Goal: Information Seeking & Learning: Compare options

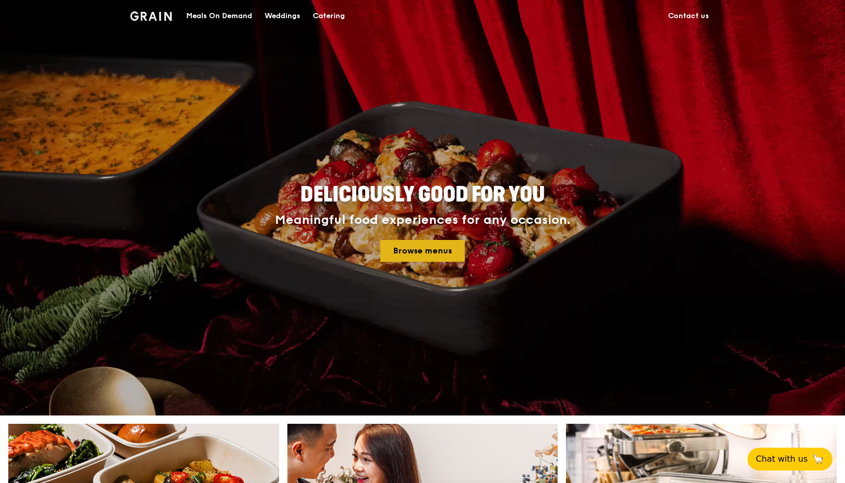
click at [448, 254] on link "Browse menus" at bounding box center [422, 251] width 85 height 22
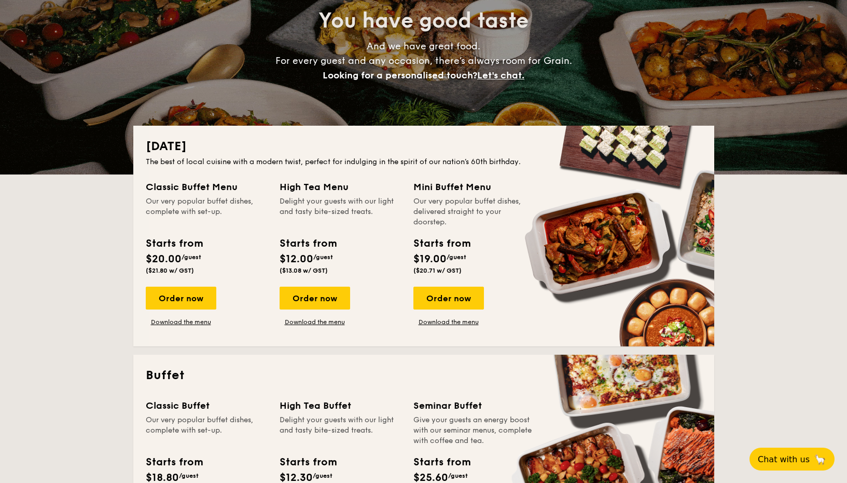
scroll to position [141, 0]
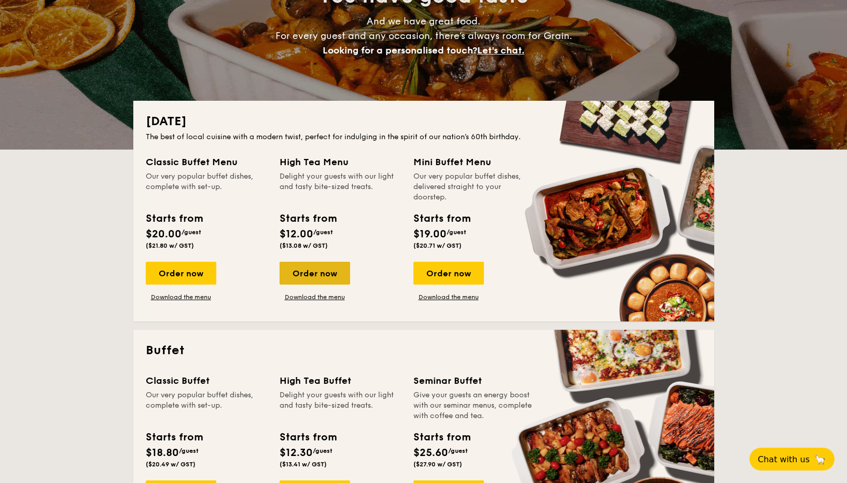
click at [343, 270] on div "Order now" at bounding box center [315, 273] width 71 height 23
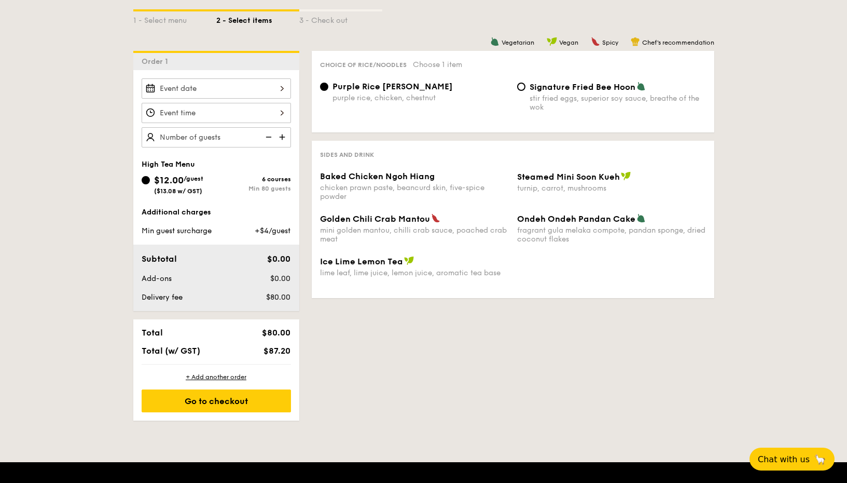
scroll to position [243, 0]
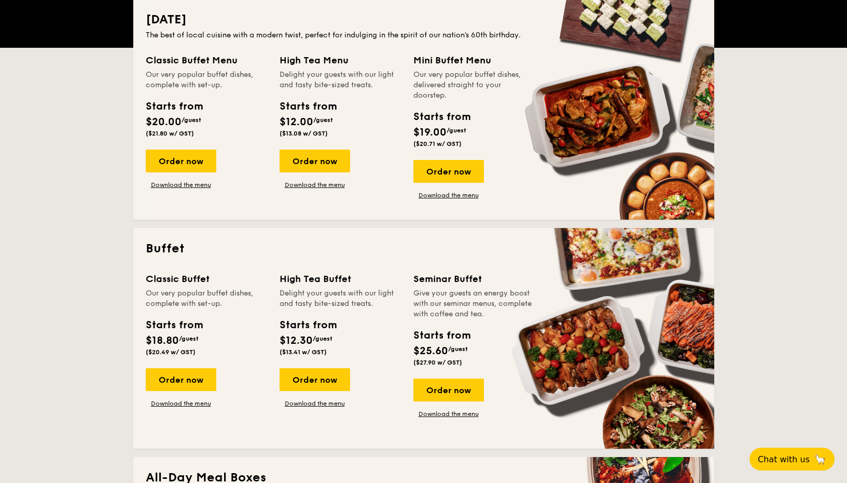
scroll to position [141, 0]
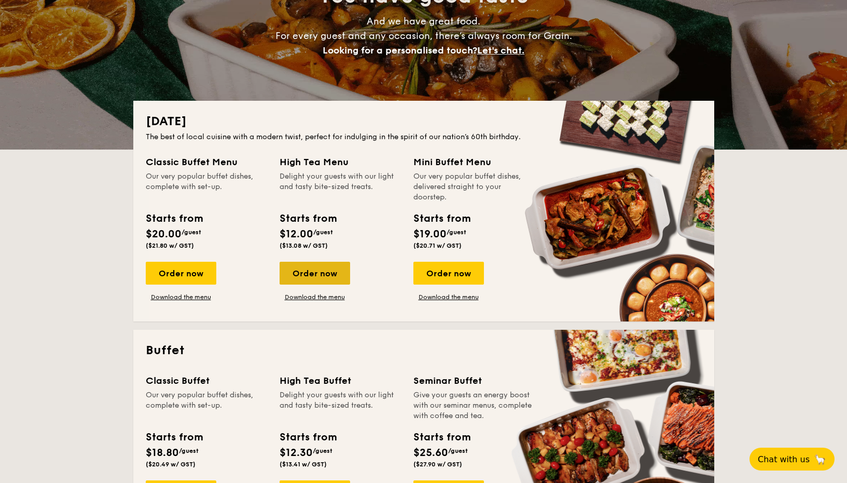
click at [317, 274] on div "Order now" at bounding box center [315, 273] width 71 height 23
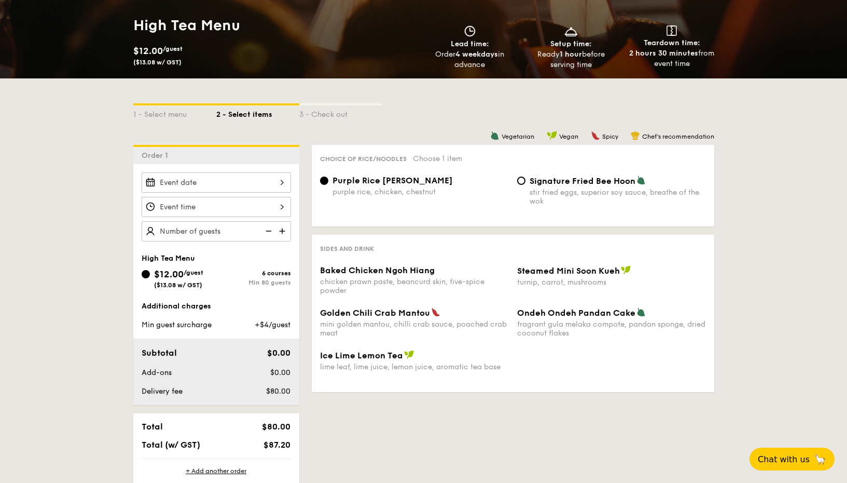
scroll to position [148, 0]
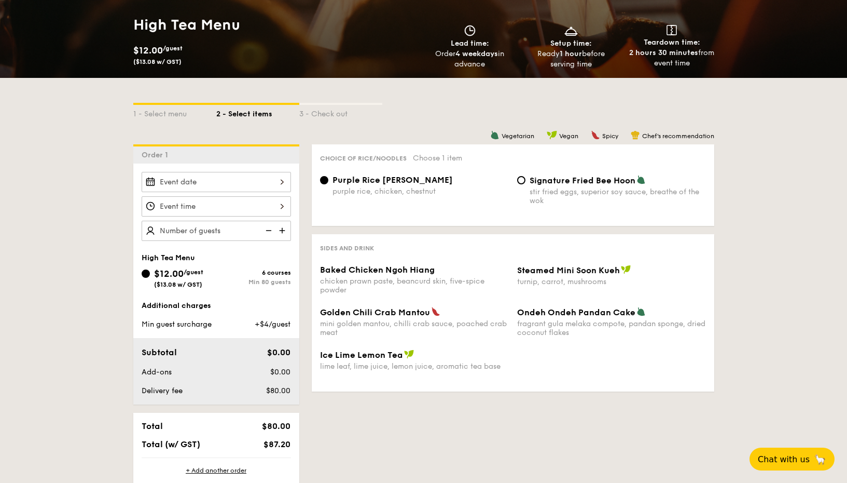
scroll to position [141, 0]
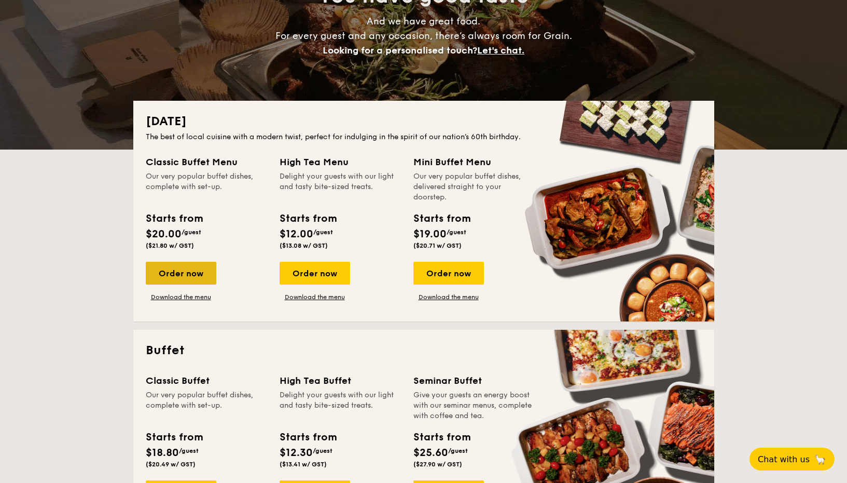
click at [196, 277] on div "Order now" at bounding box center [181, 273] width 71 height 23
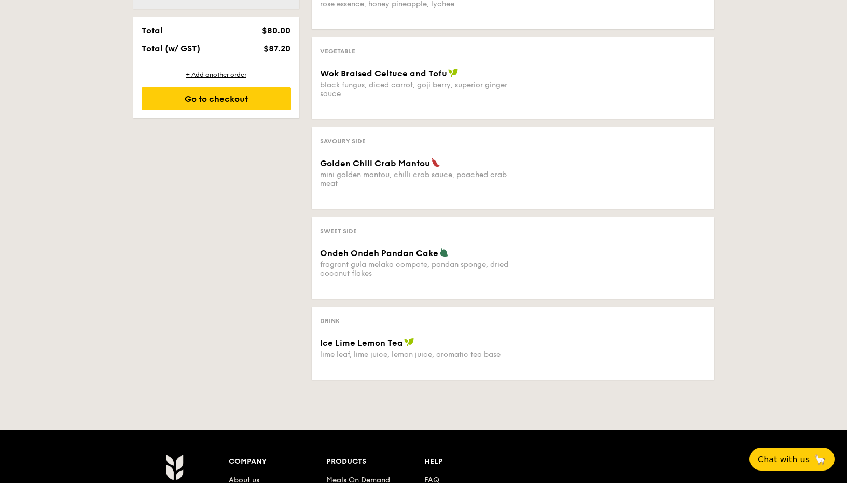
scroll to position [508, 0]
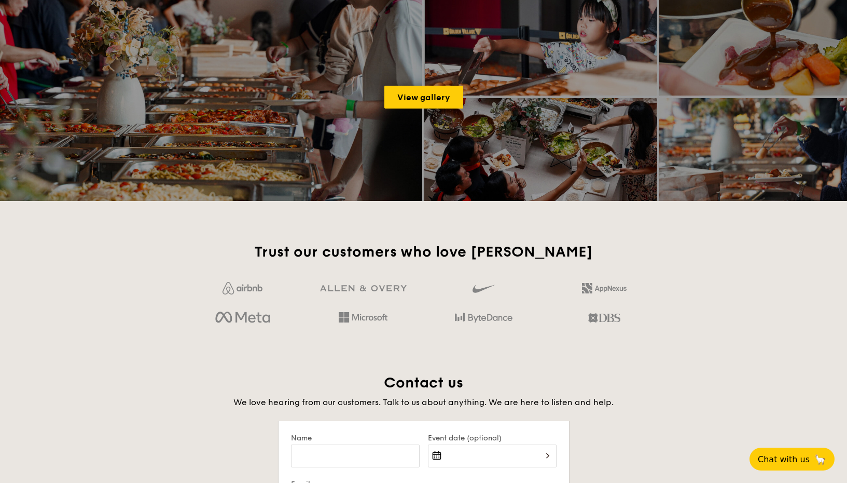
scroll to position [141, 0]
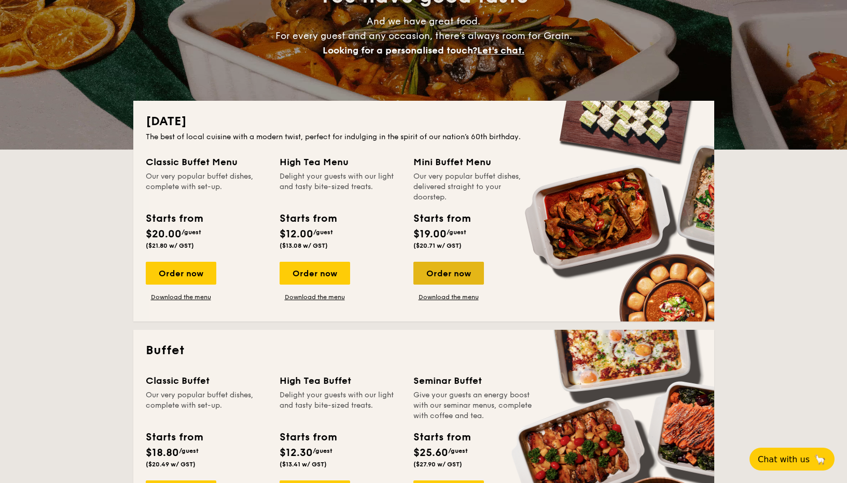
click at [443, 272] on div "Order now" at bounding box center [449, 273] width 71 height 23
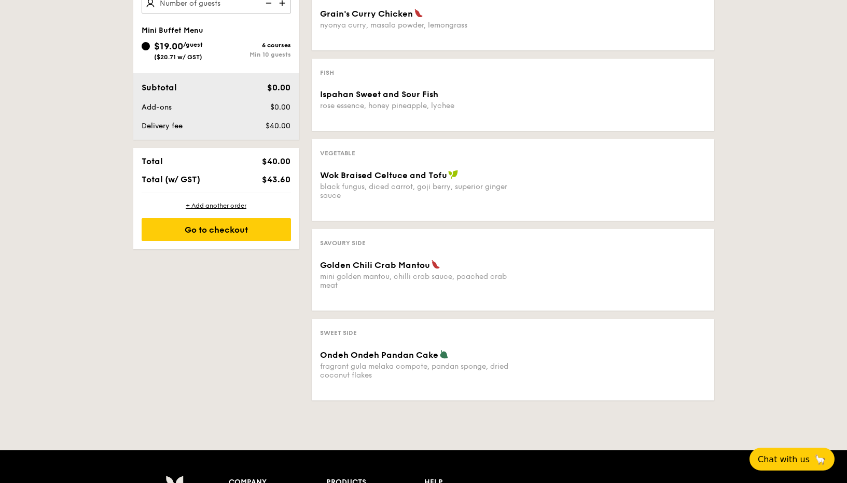
scroll to position [405, 0]
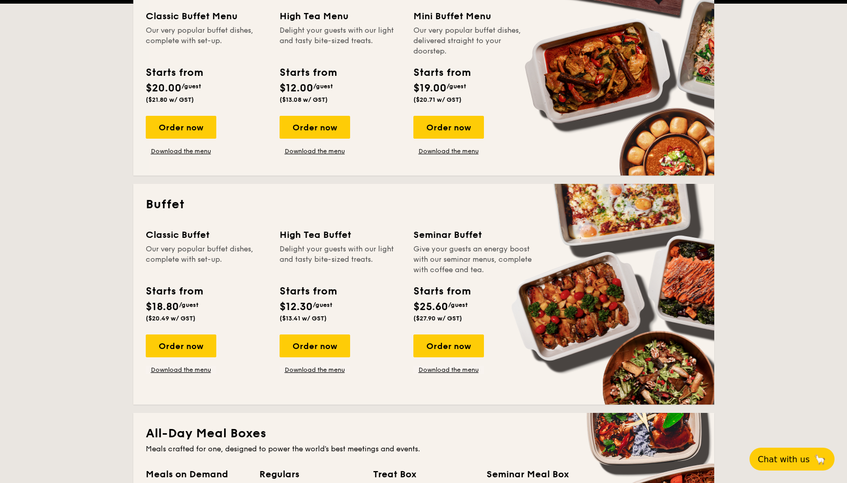
scroll to position [400, 0]
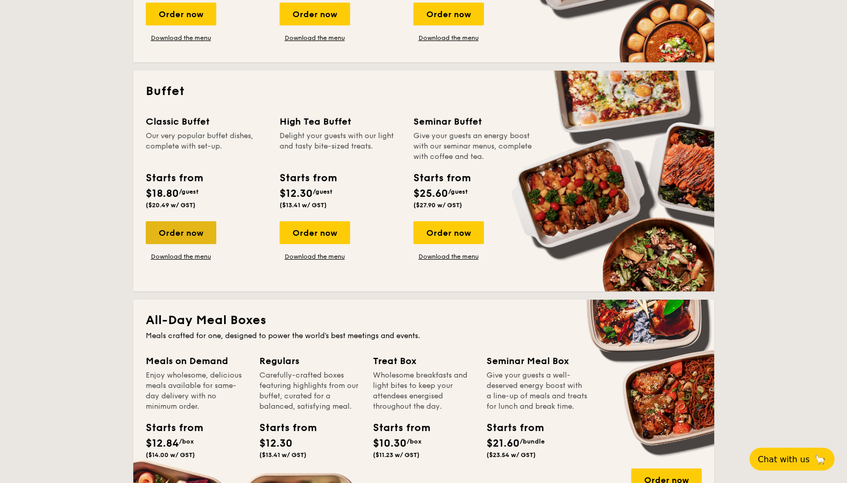
click at [190, 234] on div "Order now" at bounding box center [181, 232] width 71 height 23
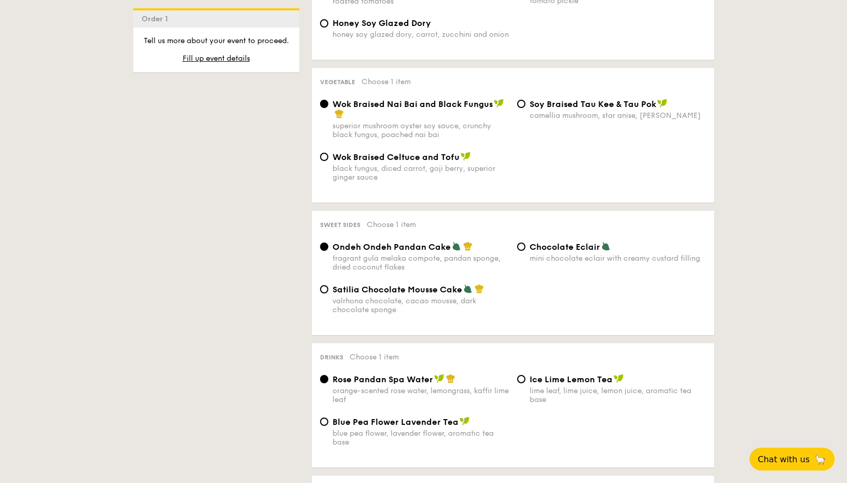
scroll to position [740, 0]
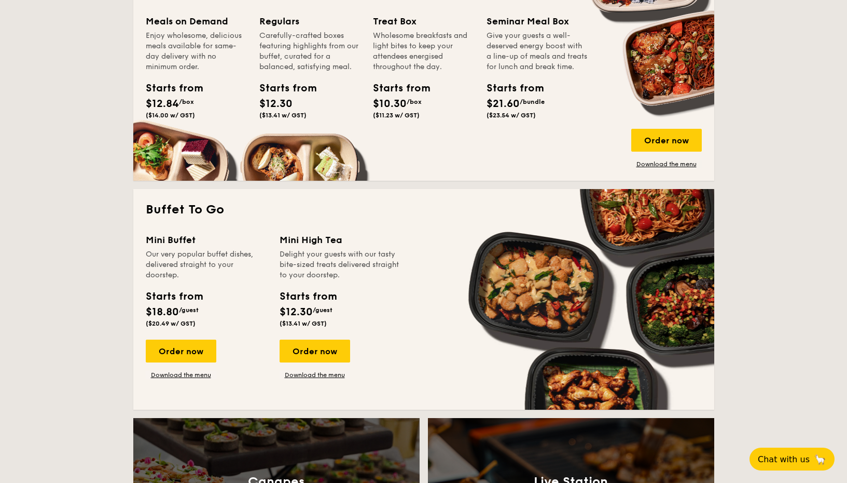
scroll to position [400, 0]
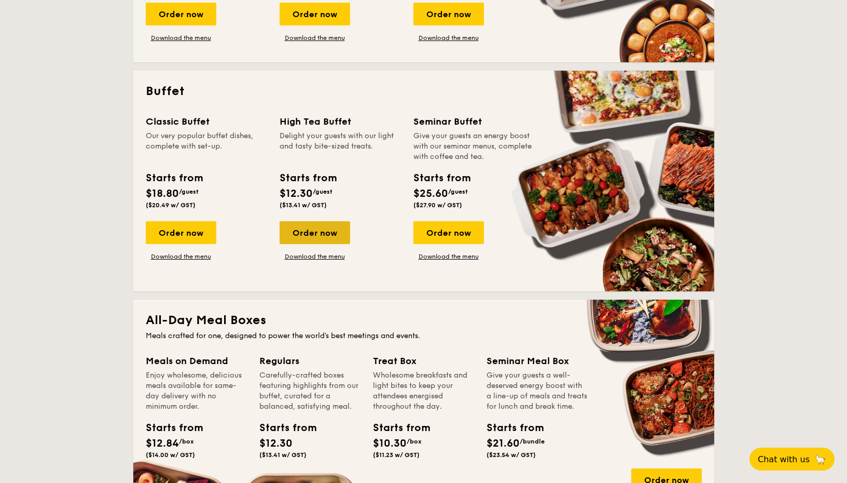
click at [314, 239] on div "Order now" at bounding box center [315, 232] width 71 height 23
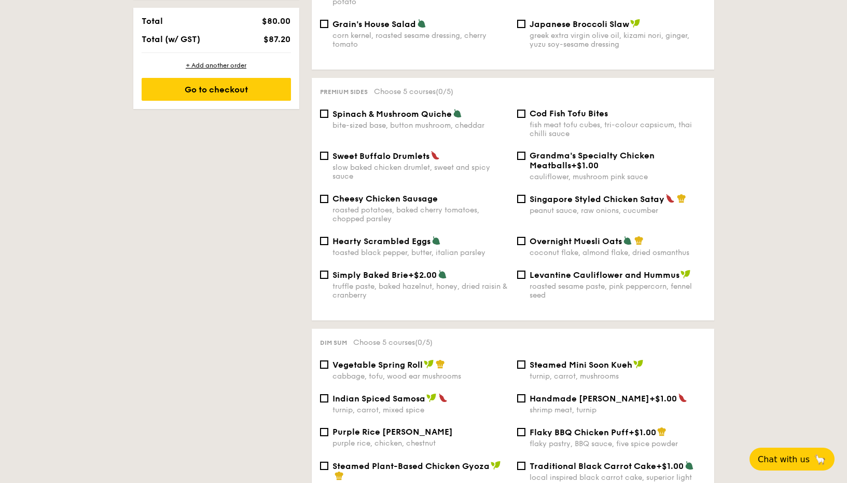
scroll to position [619, 0]
